Goal: Information Seeking & Learning: Learn about a topic

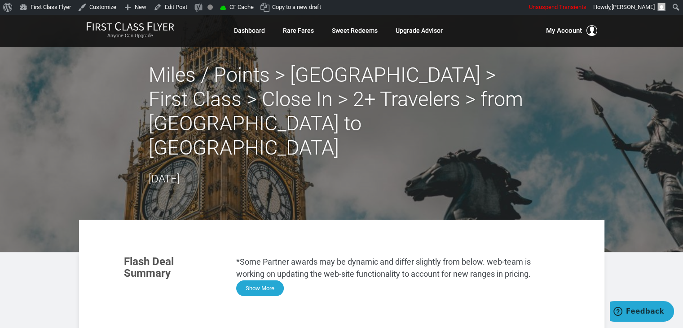
click at [260, 280] on button "Show More" at bounding box center [260, 288] width 48 height 16
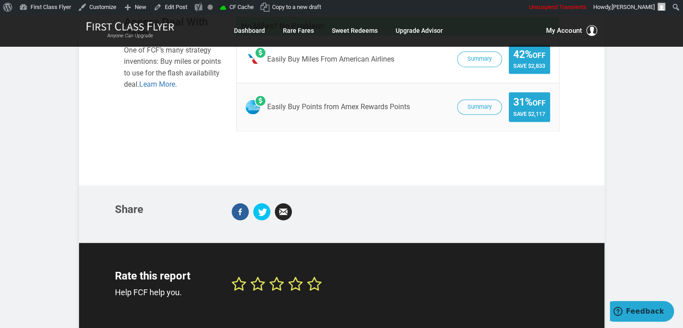
scroll to position [1309, 0]
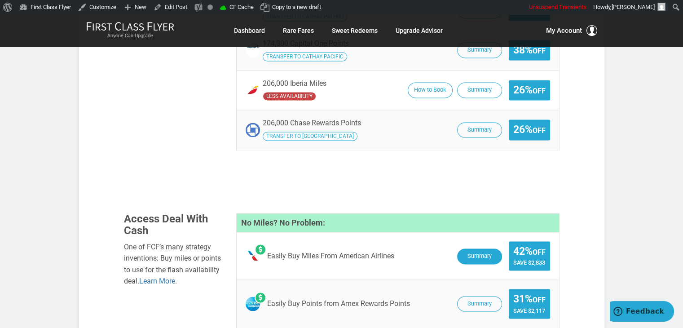
click at [478, 248] on button "Summary" at bounding box center [479, 256] width 45 height 16
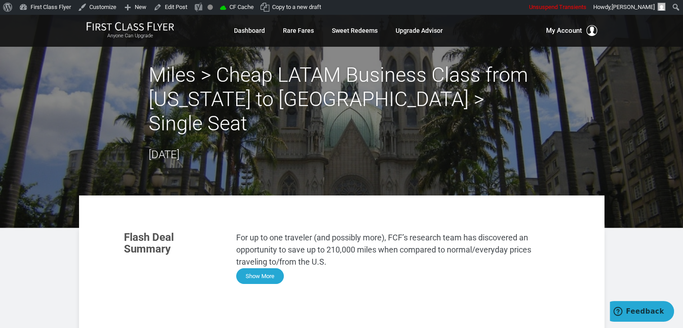
click at [252, 268] on button "Show More" at bounding box center [260, 276] width 48 height 16
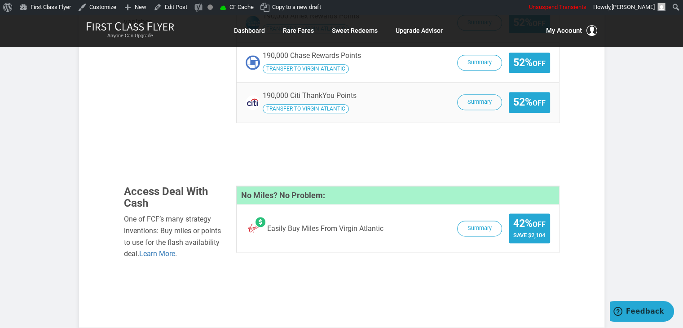
scroll to position [1064, 0]
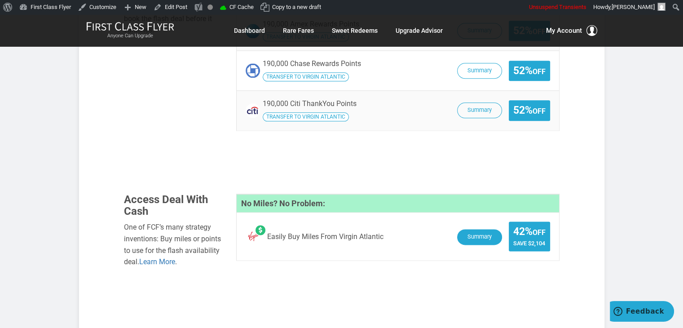
click at [478, 229] on button "Summary" at bounding box center [479, 237] width 45 height 16
